Goal: Task Accomplishment & Management: Use online tool/utility

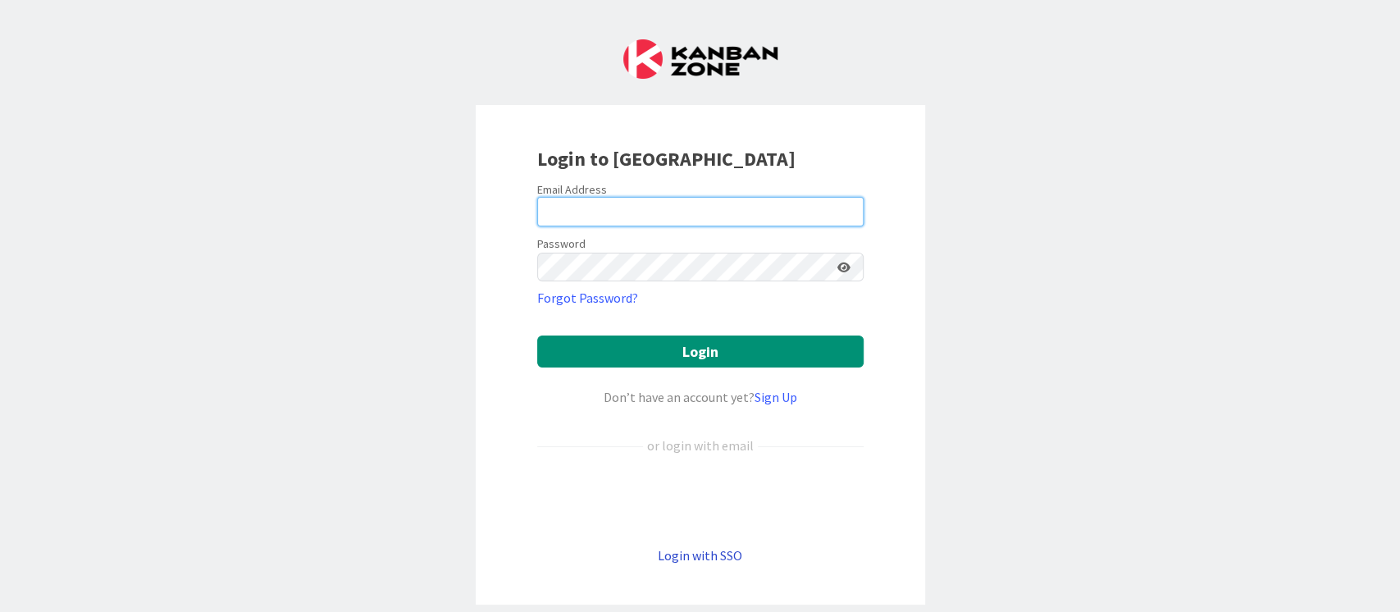
type input "ganesh"
click at [713, 558] on link "Login with SSO" at bounding box center [700, 555] width 84 height 16
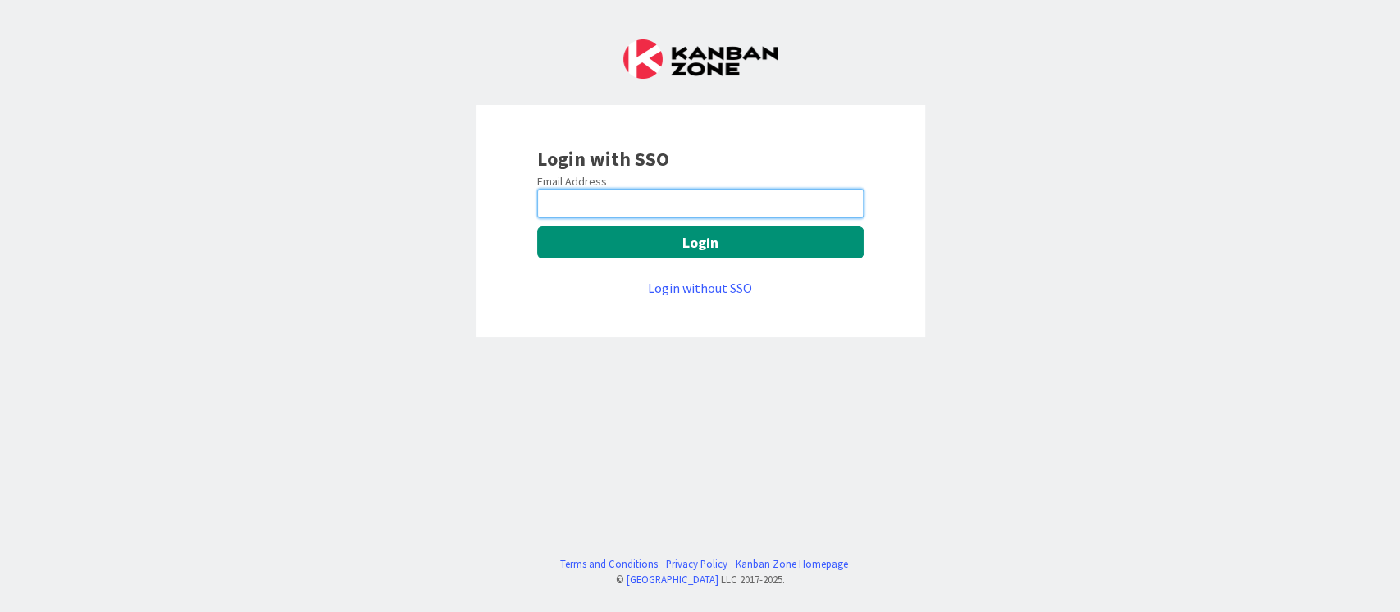
click at [648, 211] on input "email" at bounding box center [700, 204] width 326 height 30
type input "[PERSON_NAME][EMAIL_ADDRESS][PERSON_NAME][DOMAIN_NAME]"
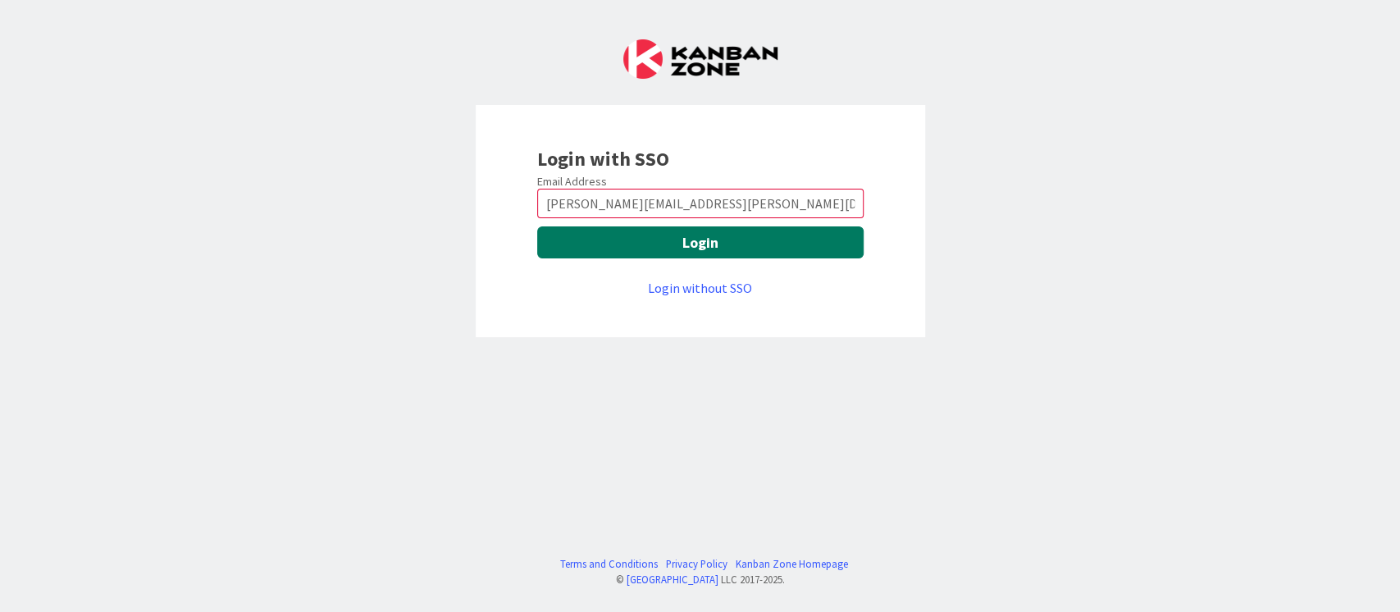
click at [736, 248] on button "Login" at bounding box center [700, 242] width 326 height 32
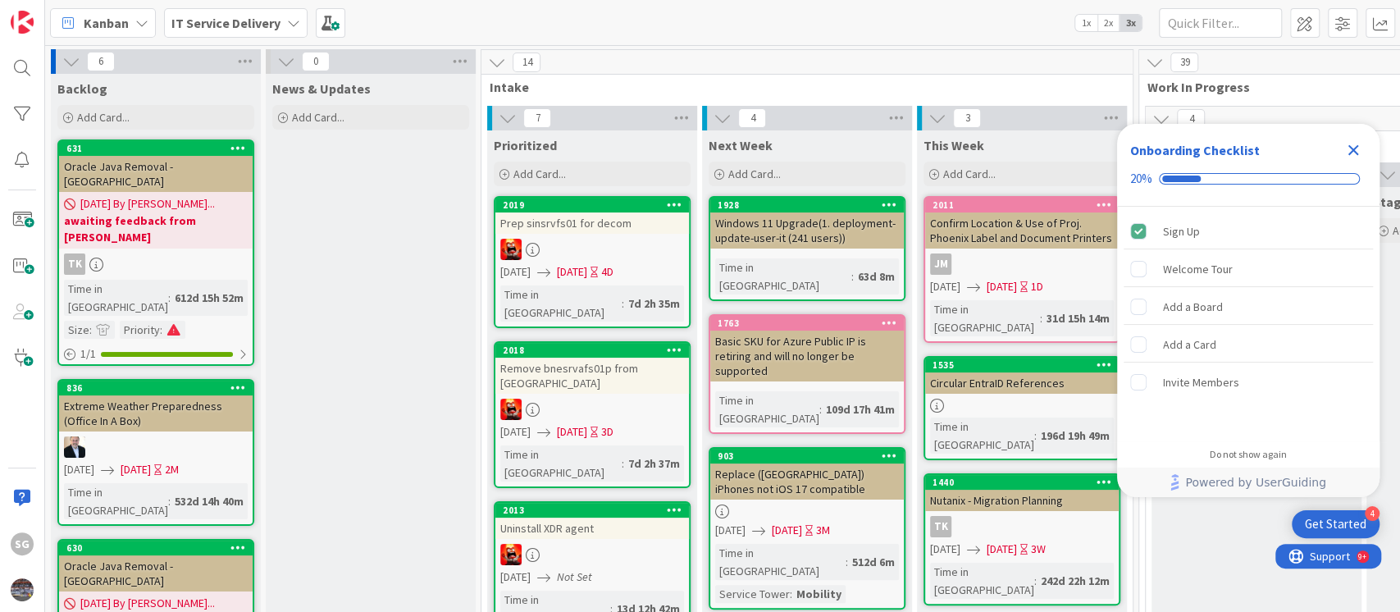
click at [1356, 145] on icon "Close Checklist" at bounding box center [1353, 150] width 11 height 11
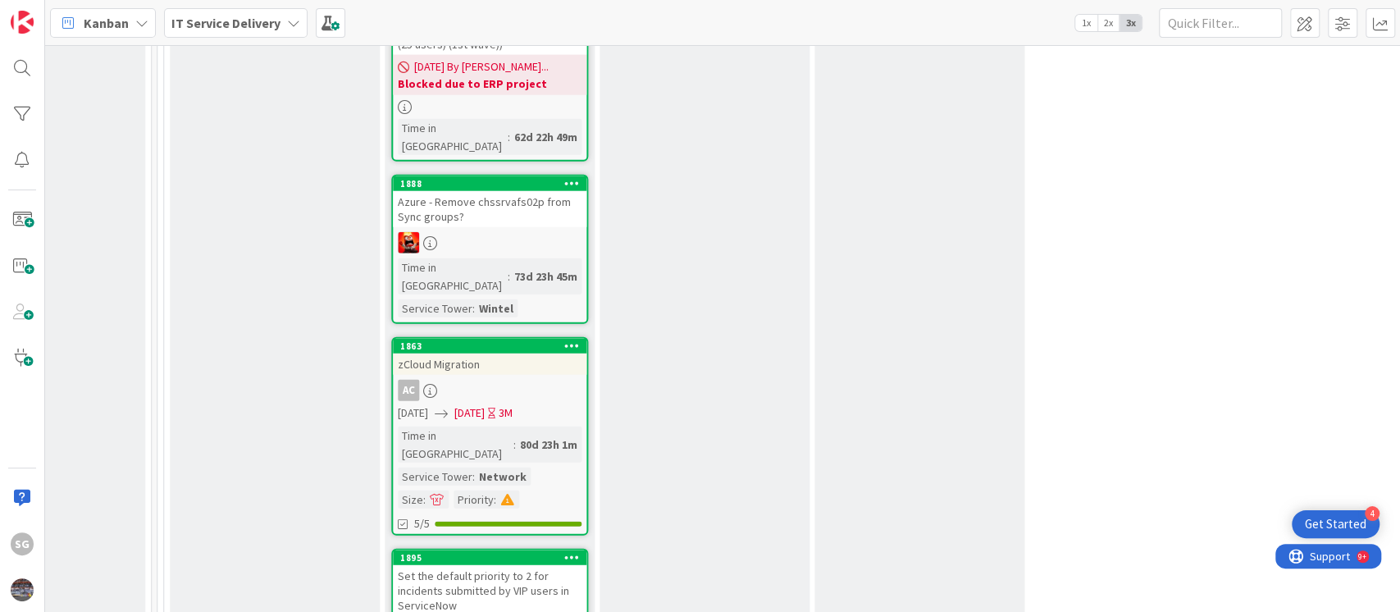
scroll to position [2952, 981]
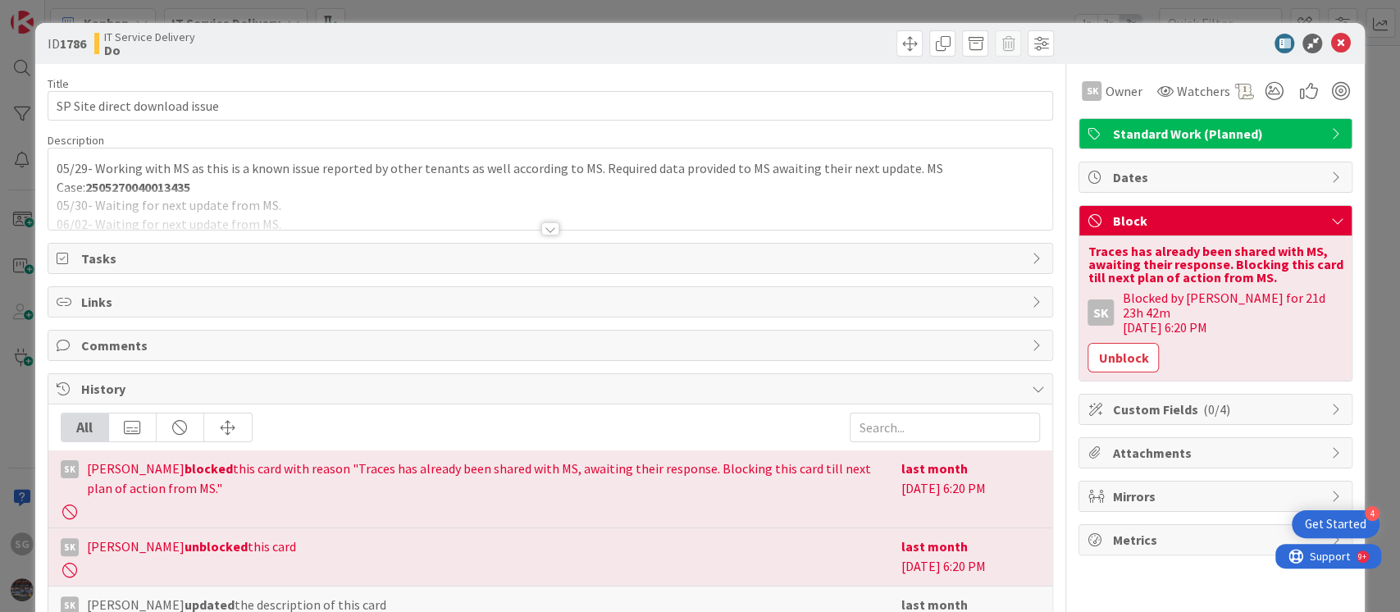
click at [543, 231] on div at bounding box center [550, 228] width 18 height 13
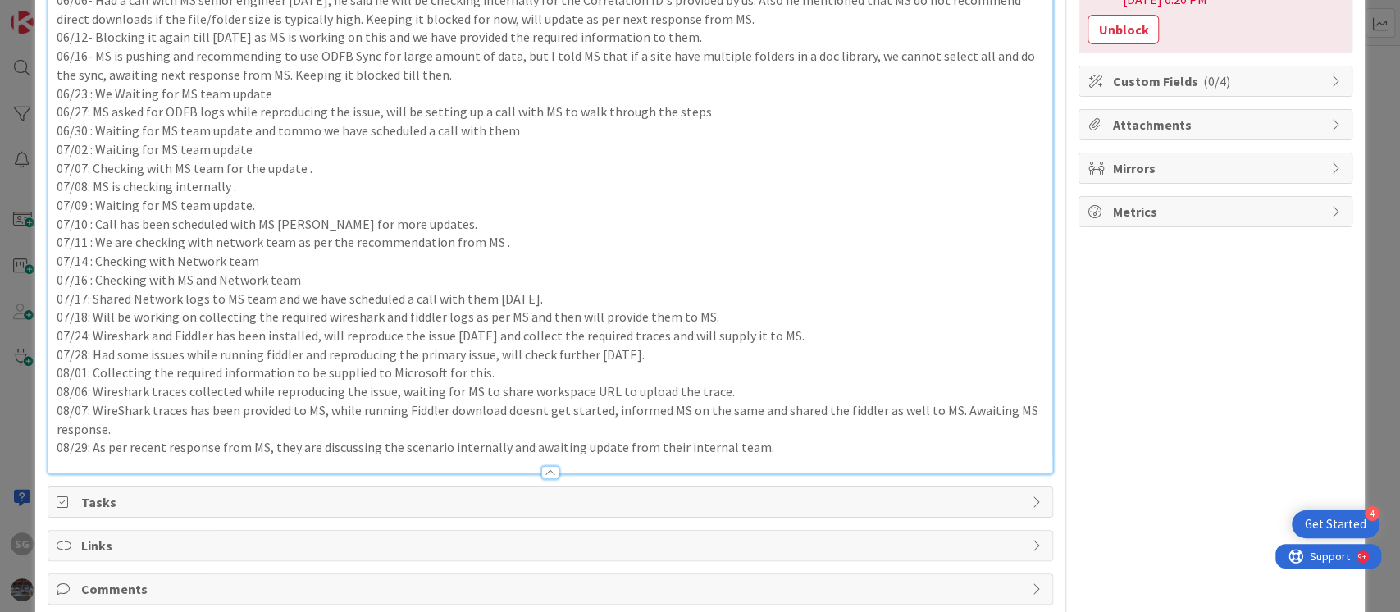
scroll to position [305, 0]
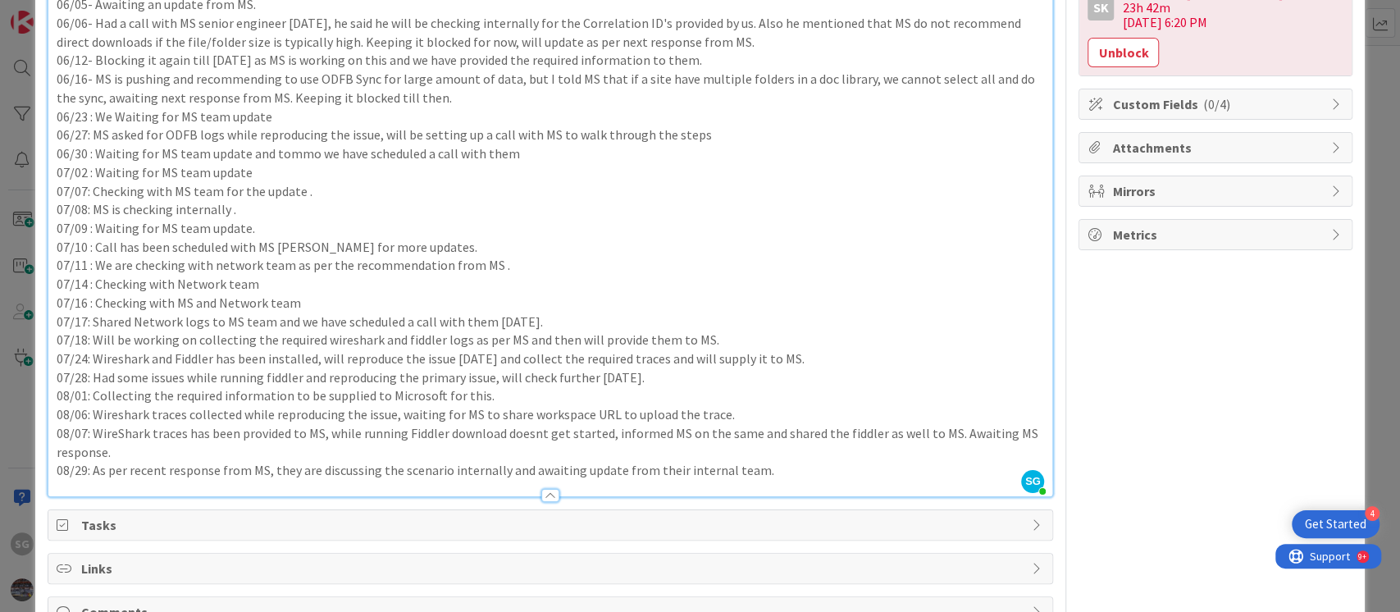
click at [768, 471] on p "08/29: As per recent response from MS, they are discussing the scenario interna…" at bounding box center [551, 470] width 988 height 19
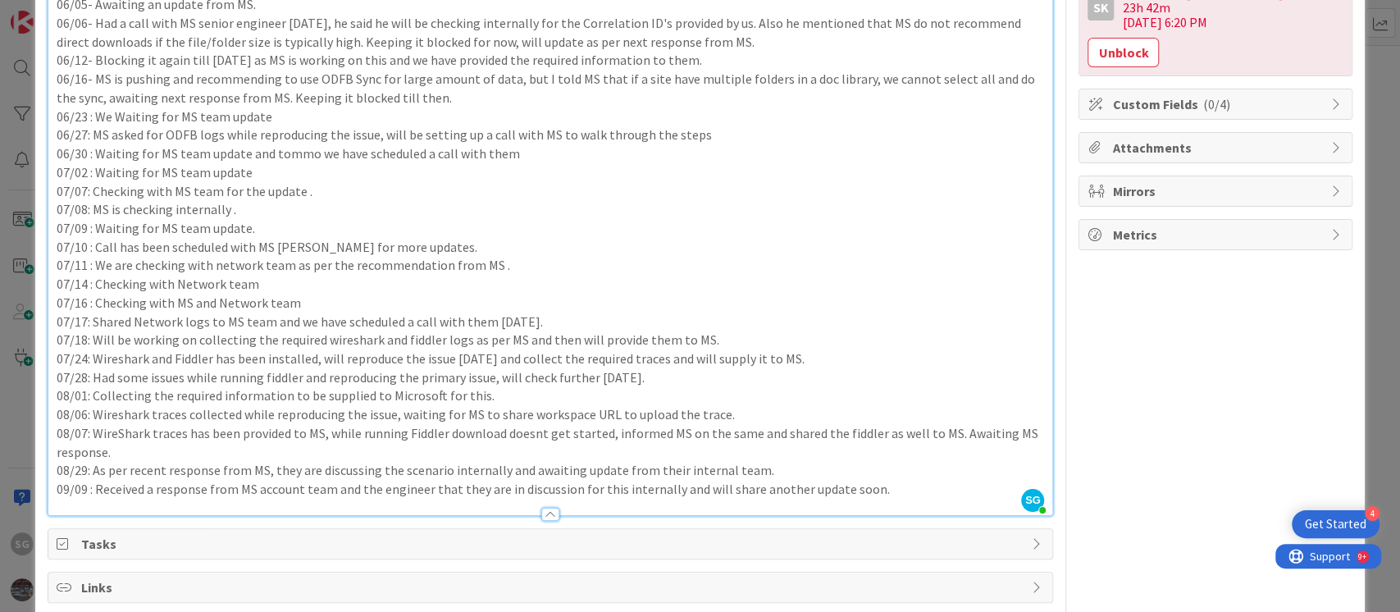
scroll to position [0, 0]
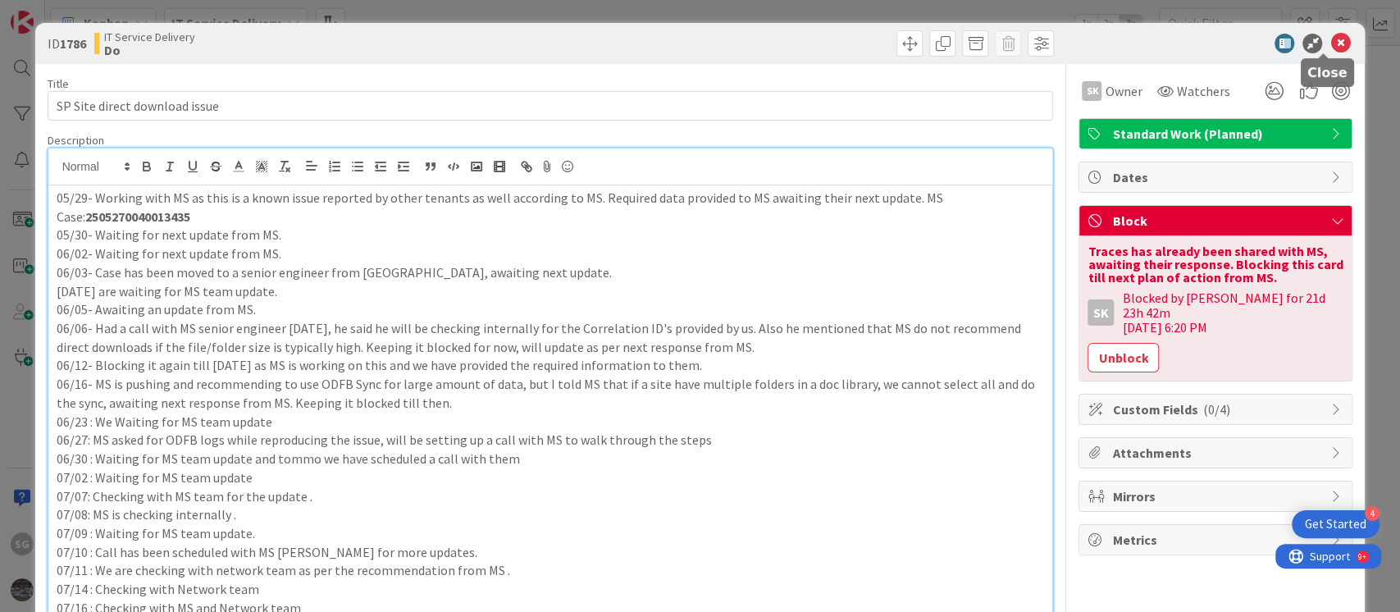
click at [1330, 36] on icon at bounding box center [1340, 44] width 20 height 20
